Goal: Task Accomplishment & Management: Manage account settings

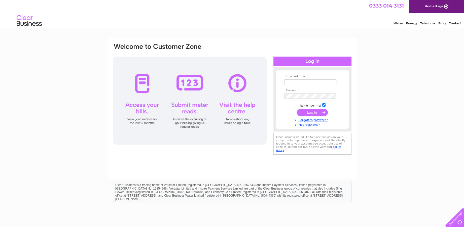
type input "[EMAIL_ADDRESS][DOMAIN_NAME]"
click at [308, 112] on input "submit" at bounding box center [312, 112] width 31 height 7
click at [309, 113] on input "submit" at bounding box center [312, 112] width 31 height 7
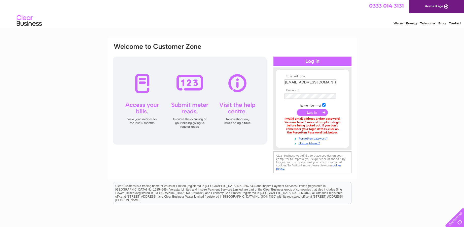
click at [311, 112] on input "submit" at bounding box center [312, 112] width 31 height 7
click at [430, 6] on link "Home Page" at bounding box center [436, 6] width 55 height 13
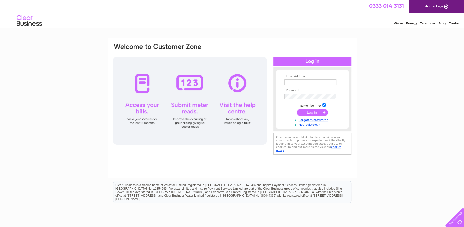
type input "[EMAIL_ADDRESS][DOMAIN_NAME]"
click at [314, 112] on input "submit" at bounding box center [312, 112] width 31 height 7
type input "[EMAIL_ADDRESS][DOMAIN_NAME]"
click at [316, 119] on link "Forgotten password?" at bounding box center [312, 119] width 57 height 5
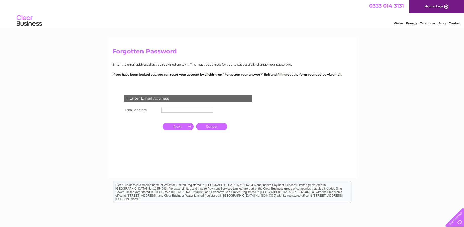
click at [187, 109] on input "text" at bounding box center [187, 110] width 52 height 6
type input "[EMAIL_ADDRESS][DOMAIN_NAME]"
click at [181, 129] on input "button" at bounding box center [178, 127] width 31 height 7
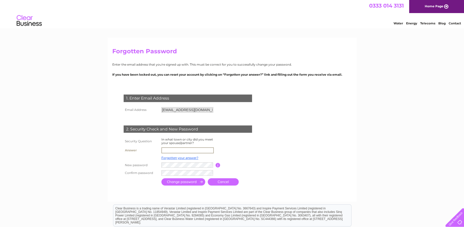
click at [173, 150] on input "text" at bounding box center [187, 150] width 52 height 6
type input "Karachi"
click at [179, 157] on link "Forgotten your answer?" at bounding box center [179, 158] width 37 height 4
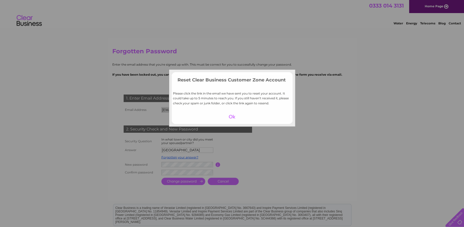
click at [232, 116] on div at bounding box center [231, 116] width 31 height 7
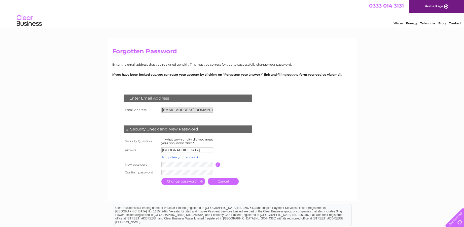
click at [195, 182] on input "submit" at bounding box center [183, 181] width 44 height 7
click at [168, 183] on input "submit" at bounding box center [183, 181] width 44 height 7
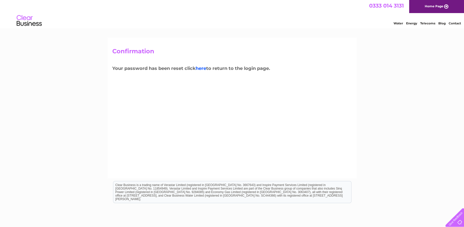
click at [204, 69] on link "here" at bounding box center [201, 69] width 11 height 6
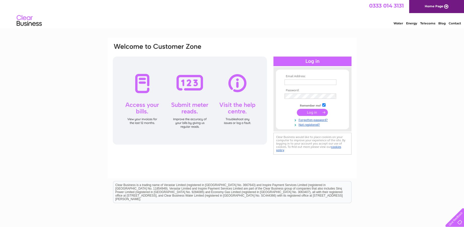
type input "manager.preston@gmail.com"
click at [286, 104] on td "Remember me?" at bounding box center [312, 105] width 58 height 5
click at [306, 112] on input "submit" at bounding box center [312, 112] width 31 height 7
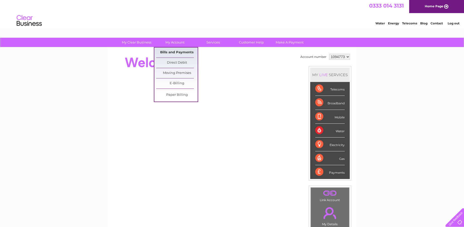
click at [174, 52] on link "Bills and Payments" at bounding box center [177, 53] width 42 height 10
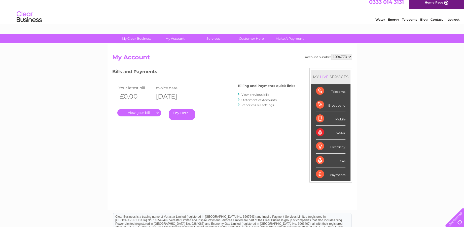
scroll to position [1, 0]
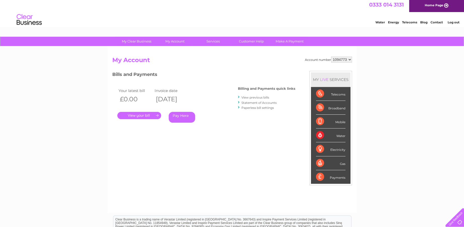
click at [136, 114] on link "." at bounding box center [139, 115] width 44 height 7
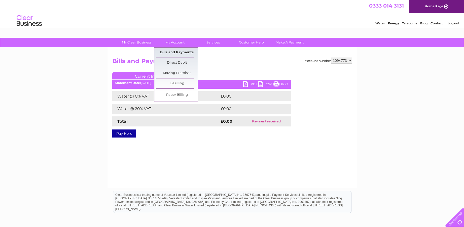
click at [177, 52] on link "Bills and Payments" at bounding box center [177, 53] width 42 height 10
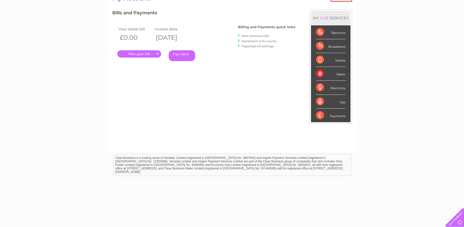
scroll to position [50, 0]
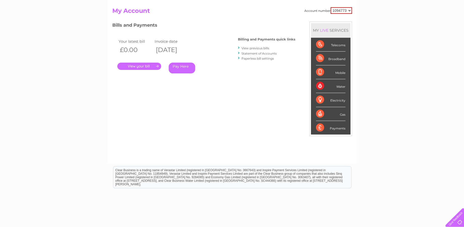
click at [249, 48] on link "View previous bills" at bounding box center [255, 48] width 28 height 4
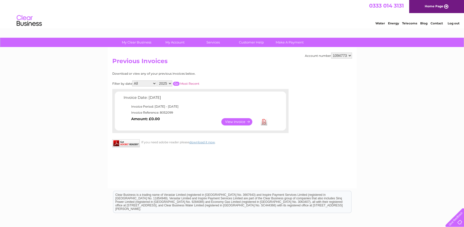
click at [155, 83] on select "All January February March April May June July August September October Novembe…" at bounding box center [144, 84] width 24 height 6
select select "10"
click at [133, 81] on select "All January February March April May June July August September October Novembe…" at bounding box center [144, 84] width 24 height 6
click at [176, 83] on input "button" at bounding box center [176, 84] width 7 height 4
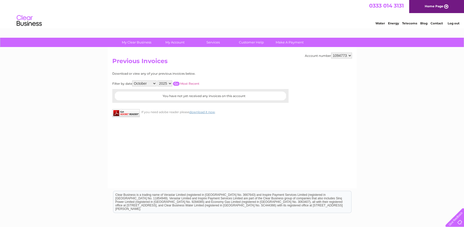
click at [155, 83] on select "All January February March April May June July August September October Novembe…" at bounding box center [144, 84] width 24 height 6
click at [59, 148] on div "My Clear Business Login Details My Details My Preferences Link Account My Accou…" at bounding box center [232, 156] width 464 height 237
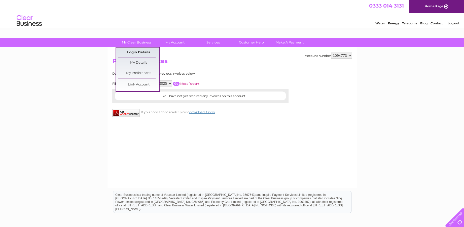
click at [129, 52] on link "Login Details" at bounding box center [139, 53] width 42 height 10
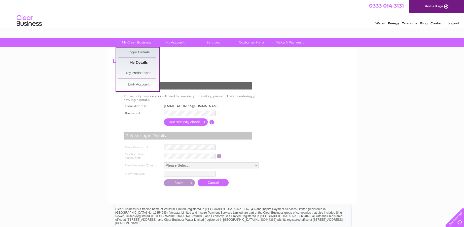
click at [134, 61] on link "My Details" at bounding box center [139, 63] width 42 height 10
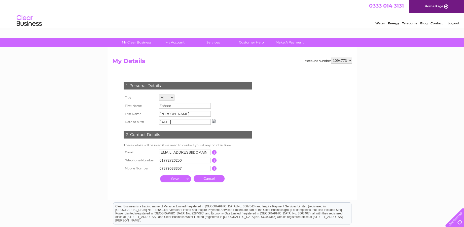
click at [425, 132] on div "My Clear Business Login Details My Details My Preferences Link Account My Accou…" at bounding box center [232, 162] width 464 height 248
